Goal: Task Accomplishment & Management: Complete application form

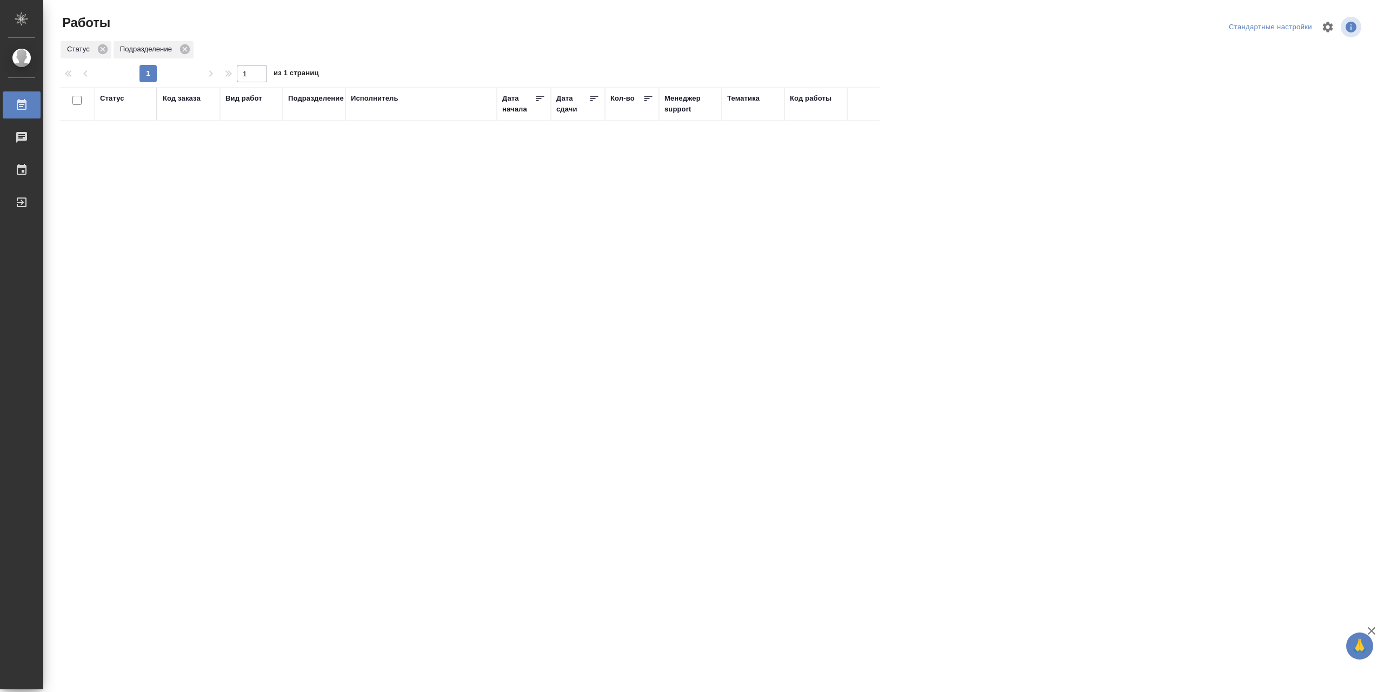
click at [105, 104] on div "Статус" at bounding box center [112, 98] width 24 height 11
click at [107, 147] on div "Подбор Готов к работе" at bounding box center [115, 126] width 31 height 42
click at [179, 214] on div "В работе" at bounding box center [244, 210] width 162 height 19
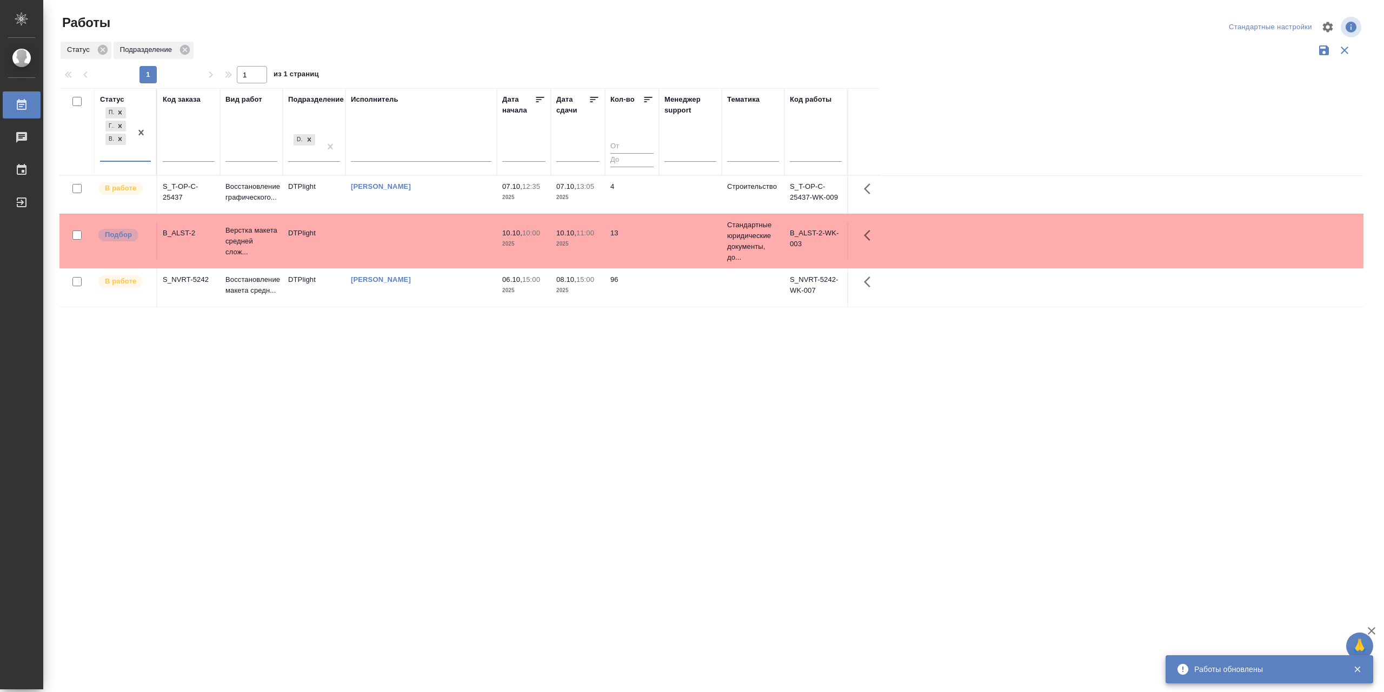
click at [450, 192] on div "[PERSON_NAME]" at bounding box center [421, 186] width 141 height 11
click at [450, 191] on div "[PERSON_NAME]" at bounding box center [421, 186] width 141 height 11
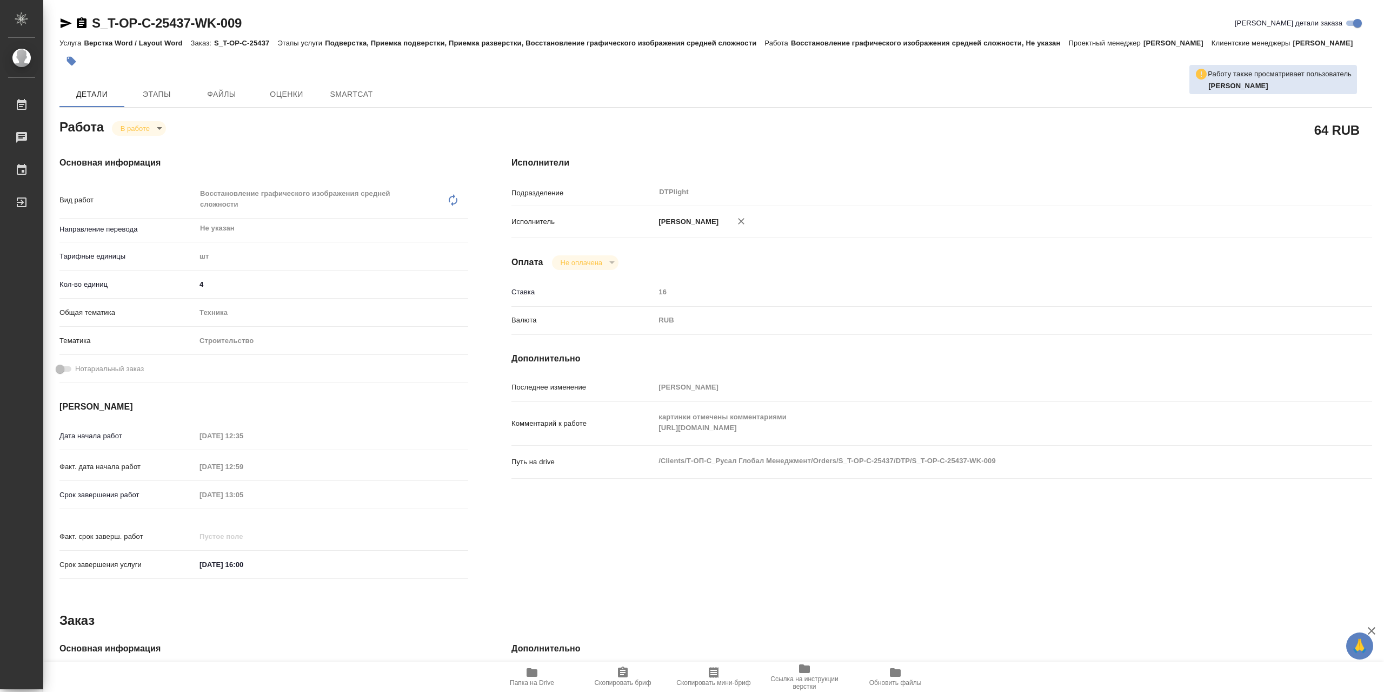
type textarea "x"
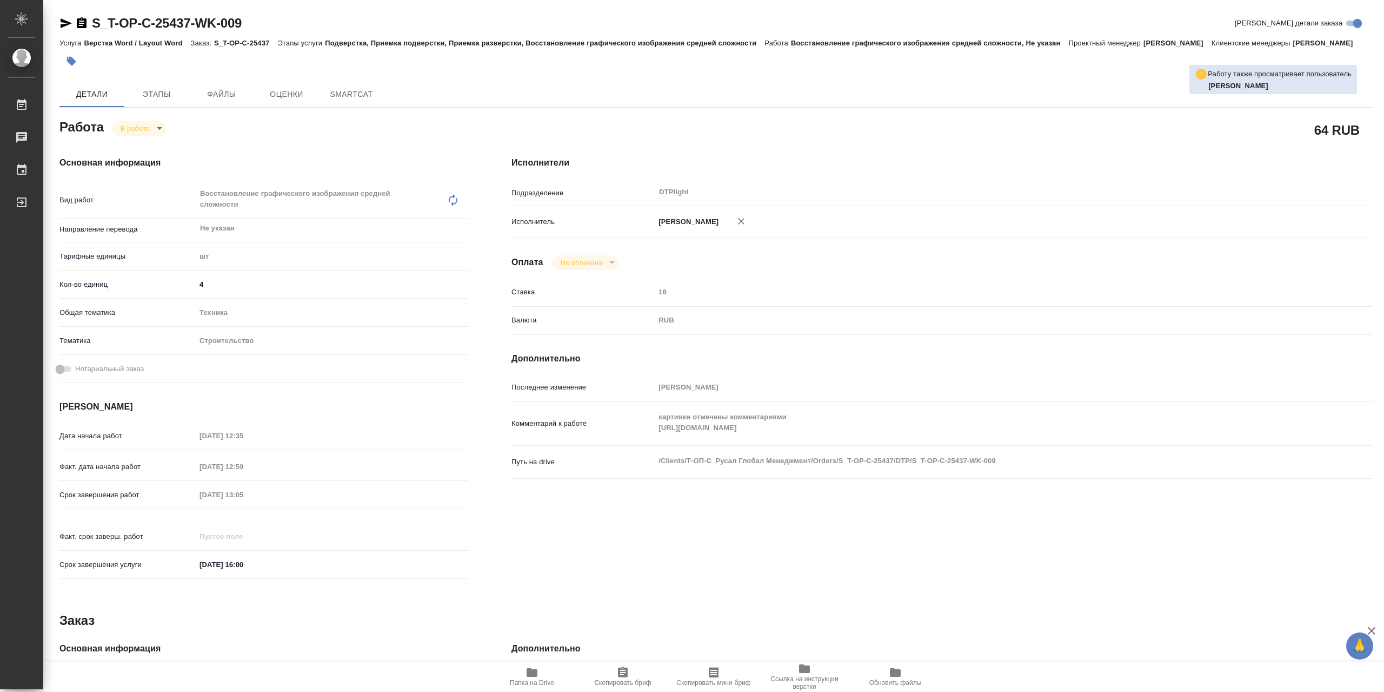
type textarea "x"
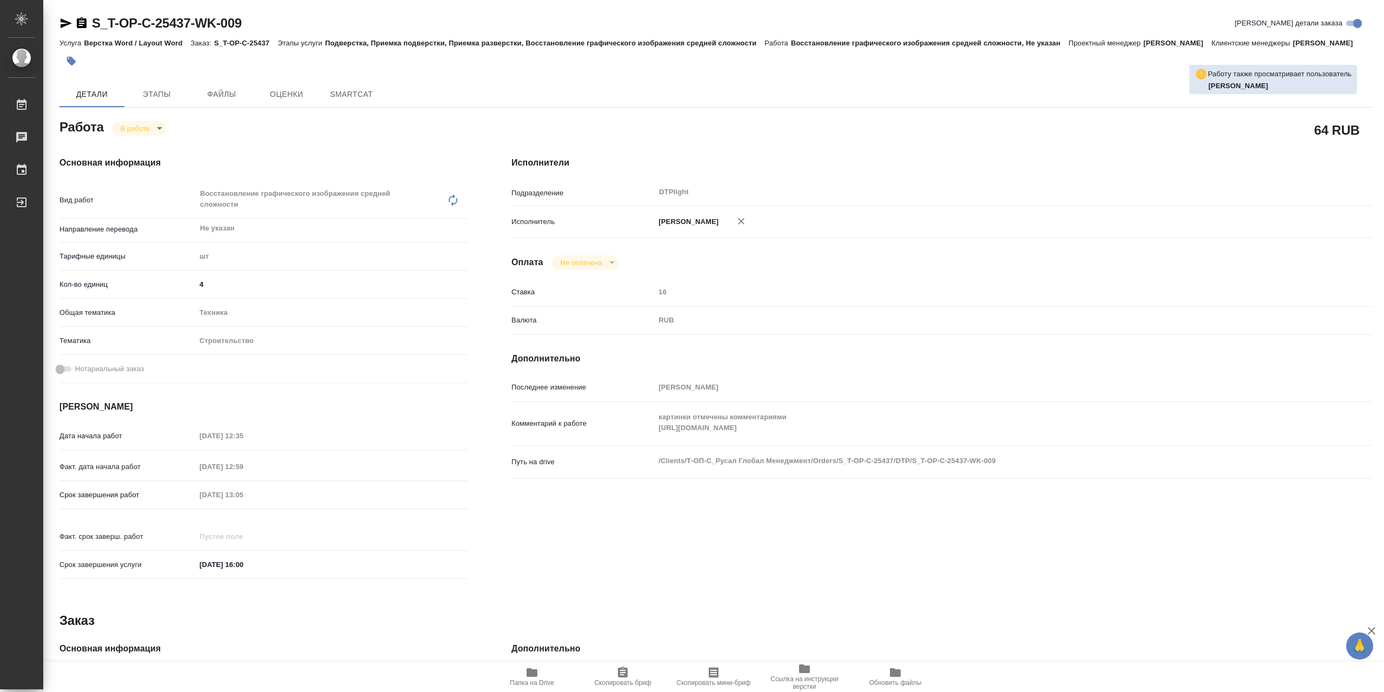
type textarea "x"
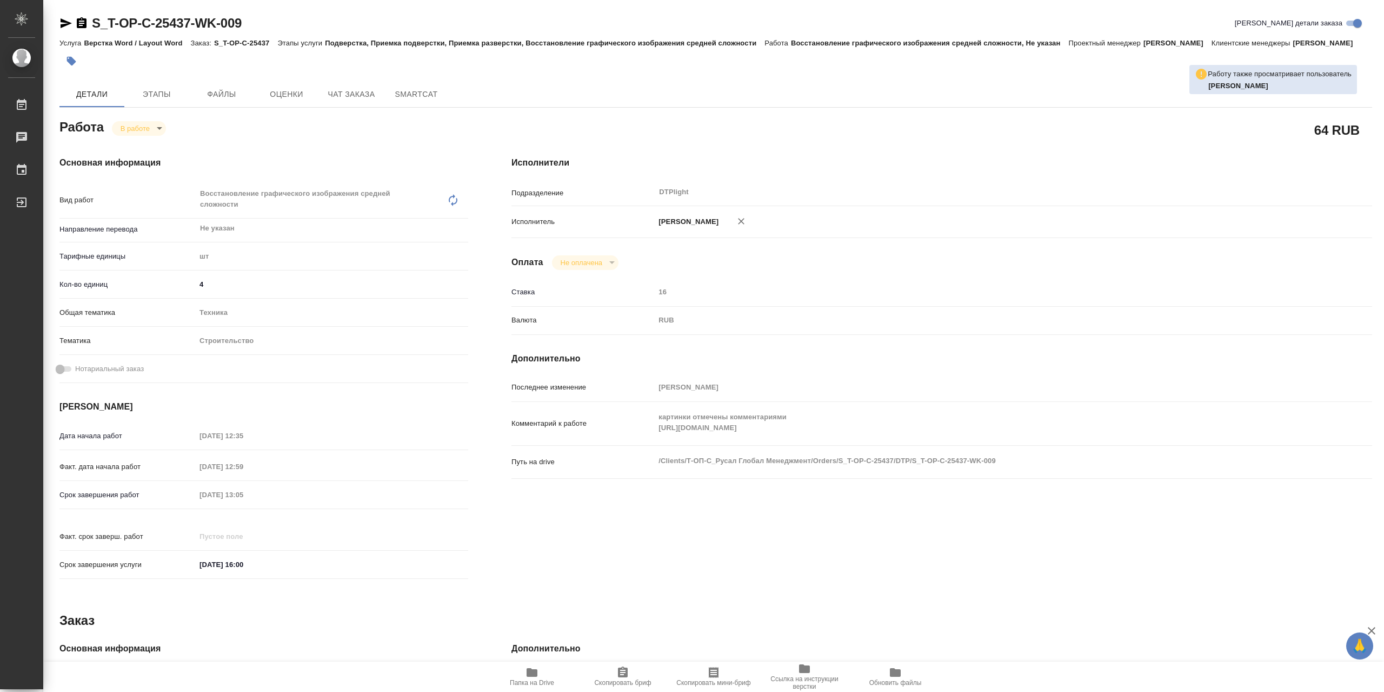
click at [538, 670] on icon "button" at bounding box center [532, 672] width 11 height 9
type textarea "x"
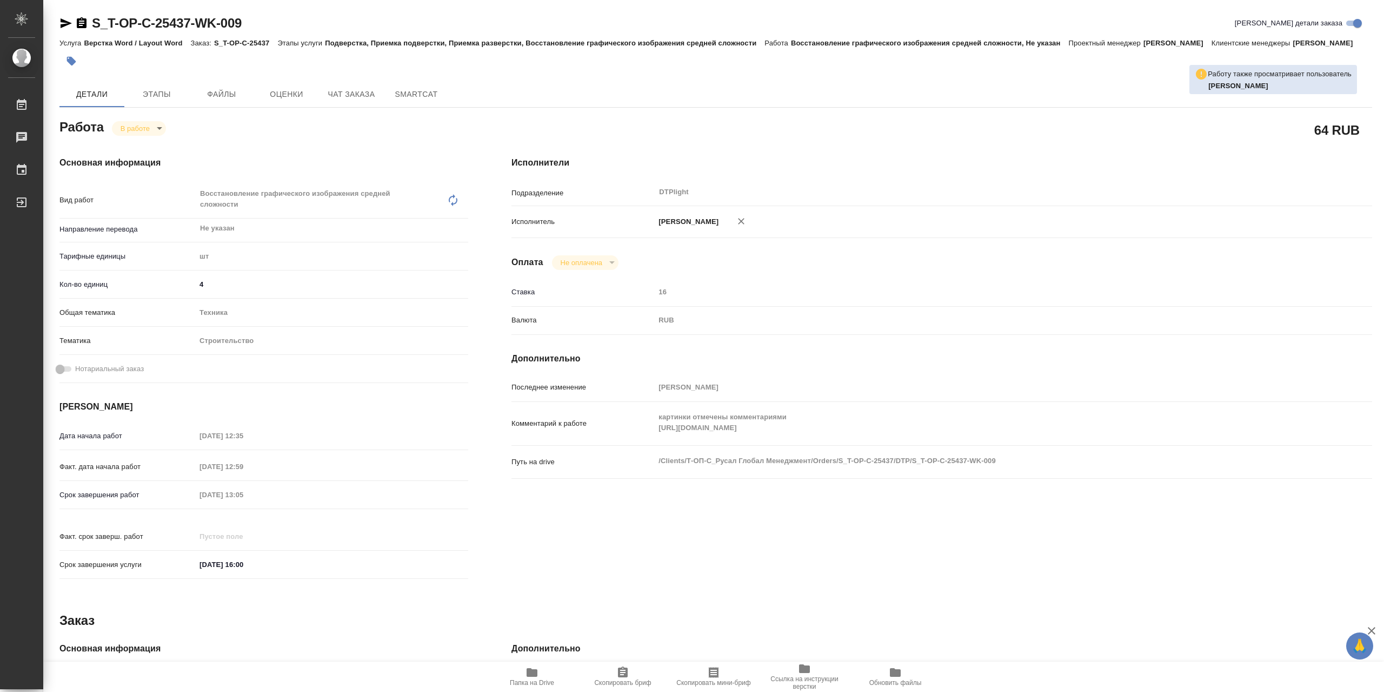
type textarea "x"
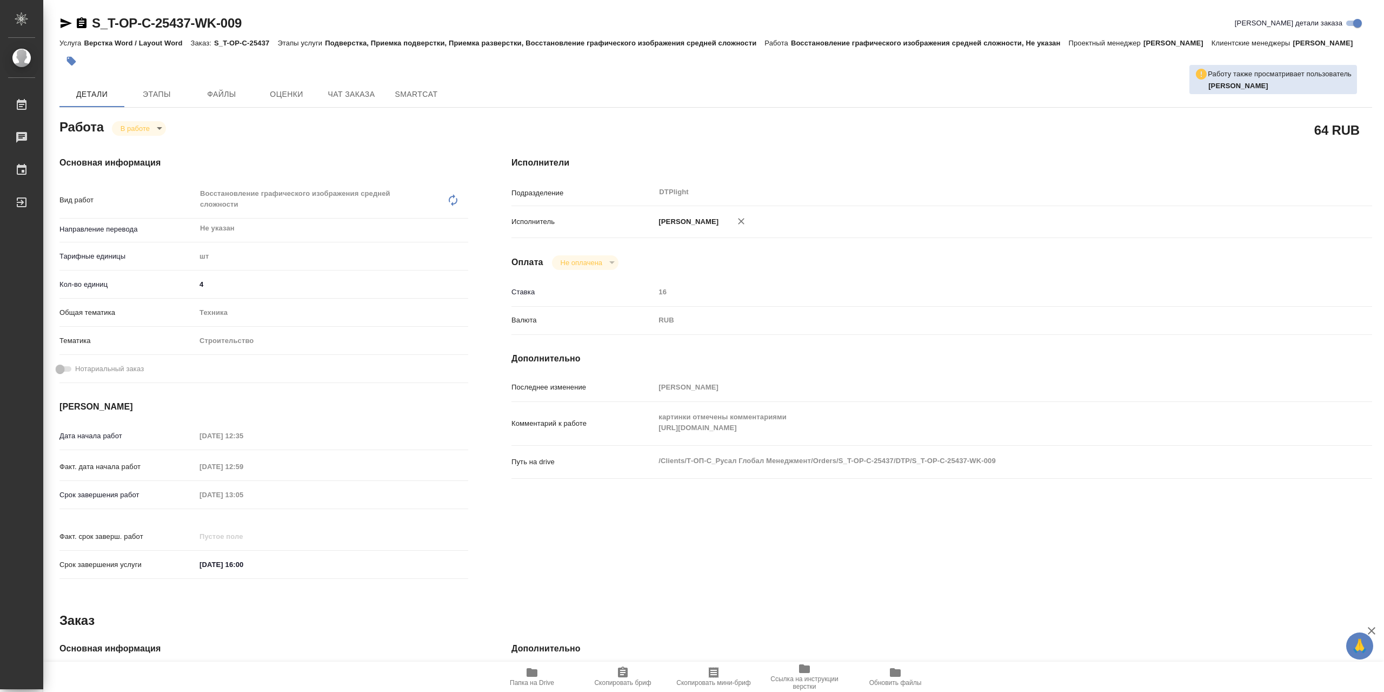
type textarea "x"
click at [615, 450] on div "Комментарий к работе картинки отмечены комментариями https://drive.awatera.com/…" at bounding box center [942, 428] width 861 height 44
click at [154, 142] on body "🙏 .cls-1 fill:#fff; AWATERA Сархатов Руслан Работы 0 Чаты График Выйти S_T-OP-C…" at bounding box center [692, 346] width 1384 height 692
click at [162, 161] on li "Выполнен" at bounding box center [147, 162] width 71 height 18
type textarea "x"
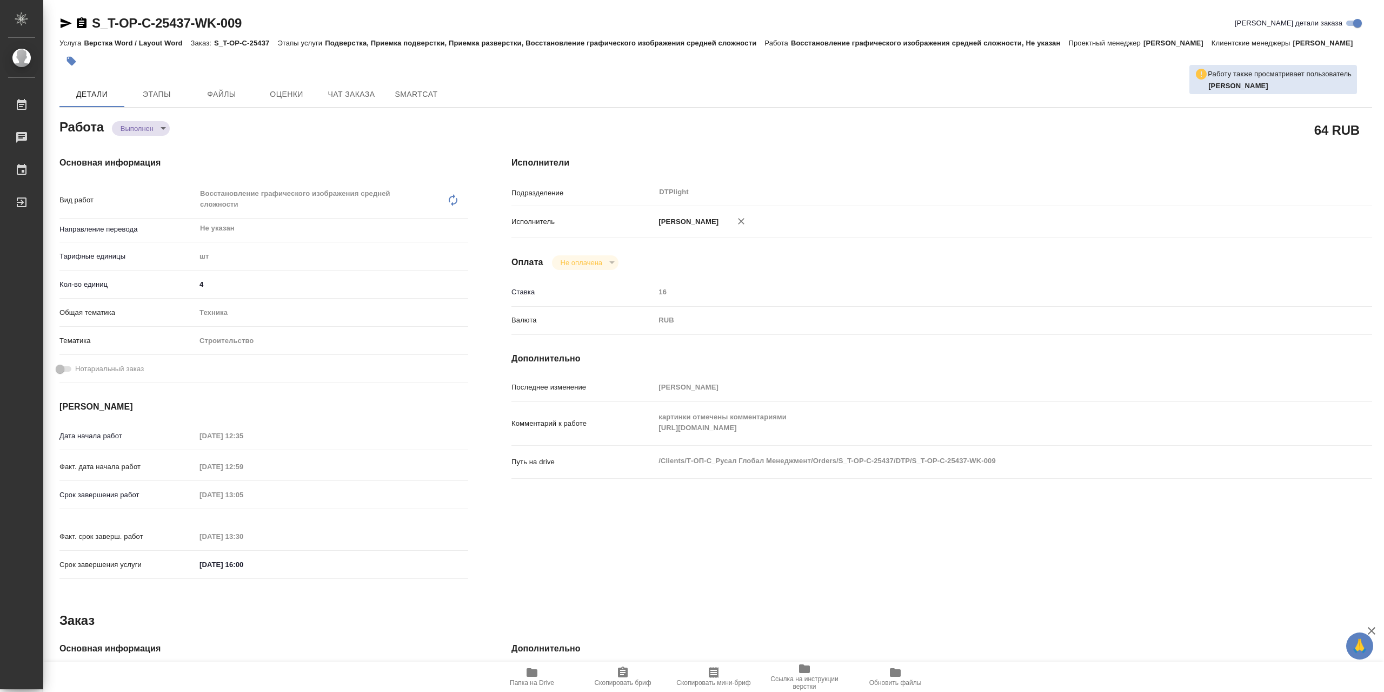
type textarea "x"
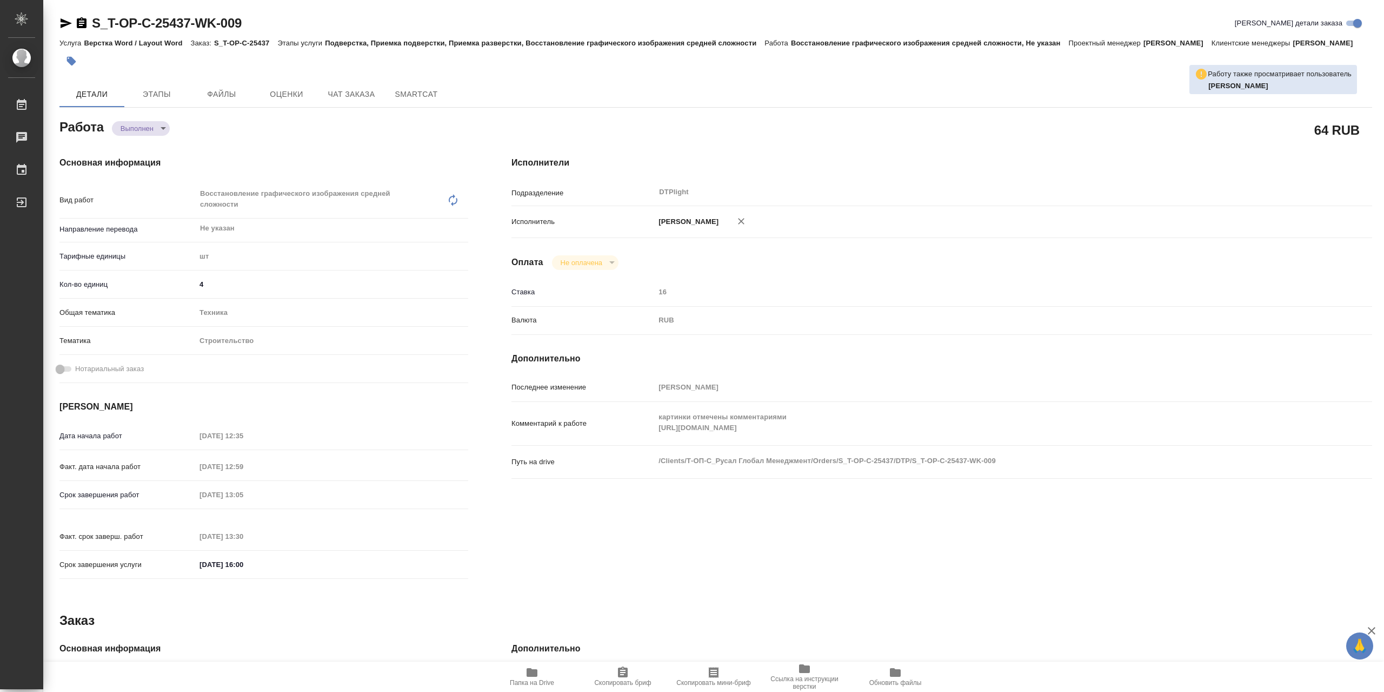
type textarea "x"
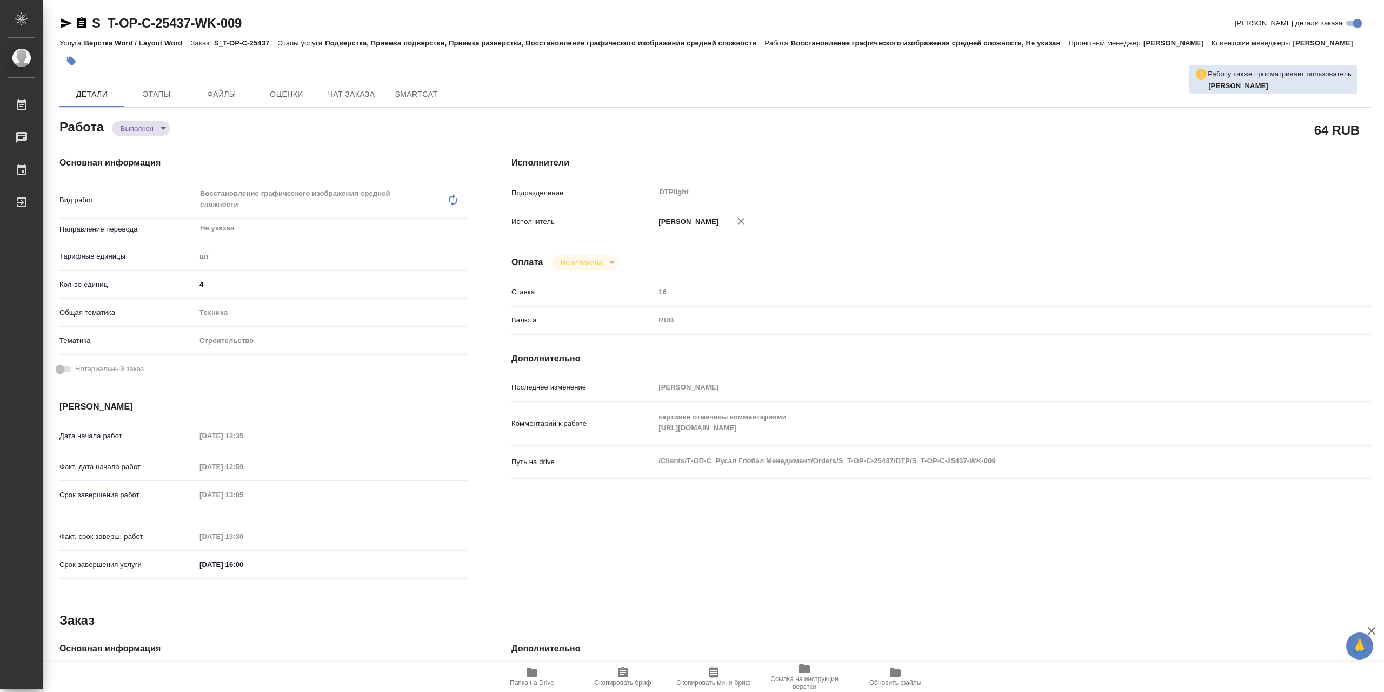
type textarea "x"
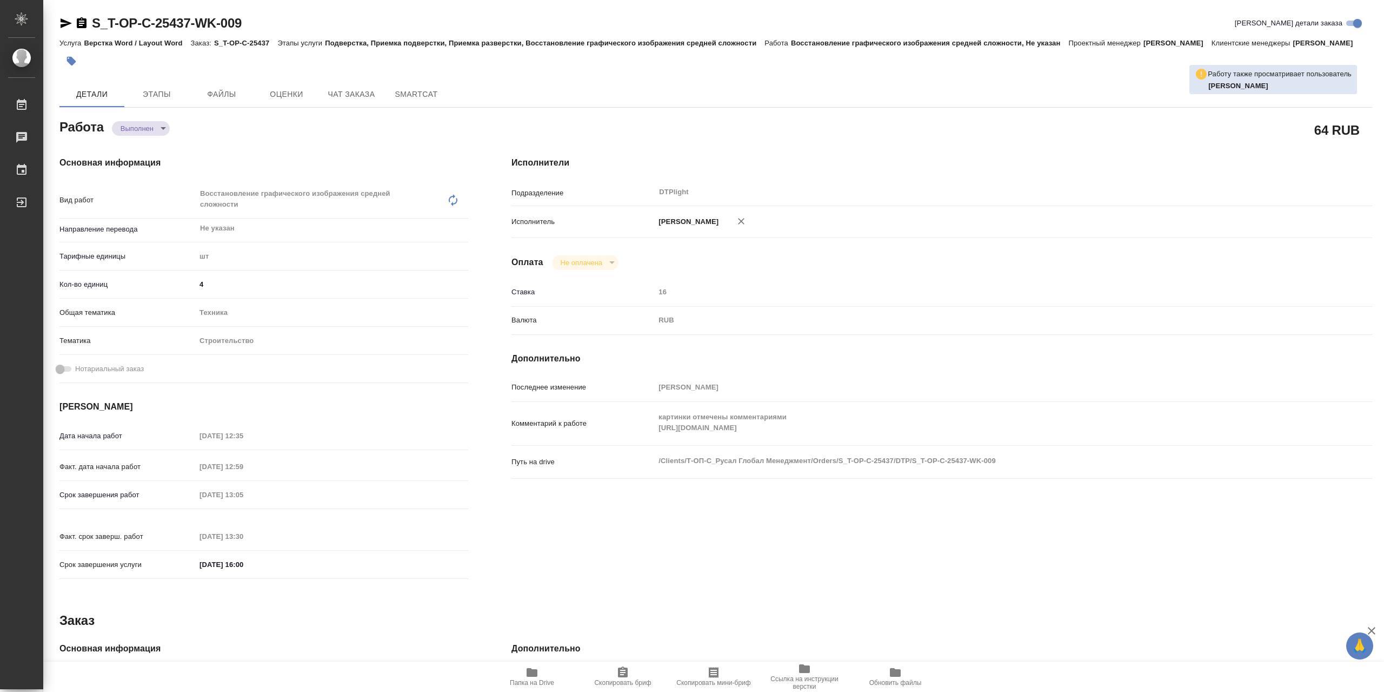
type textarea "x"
